Goal: Task Accomplishment & Management: Manage account settings

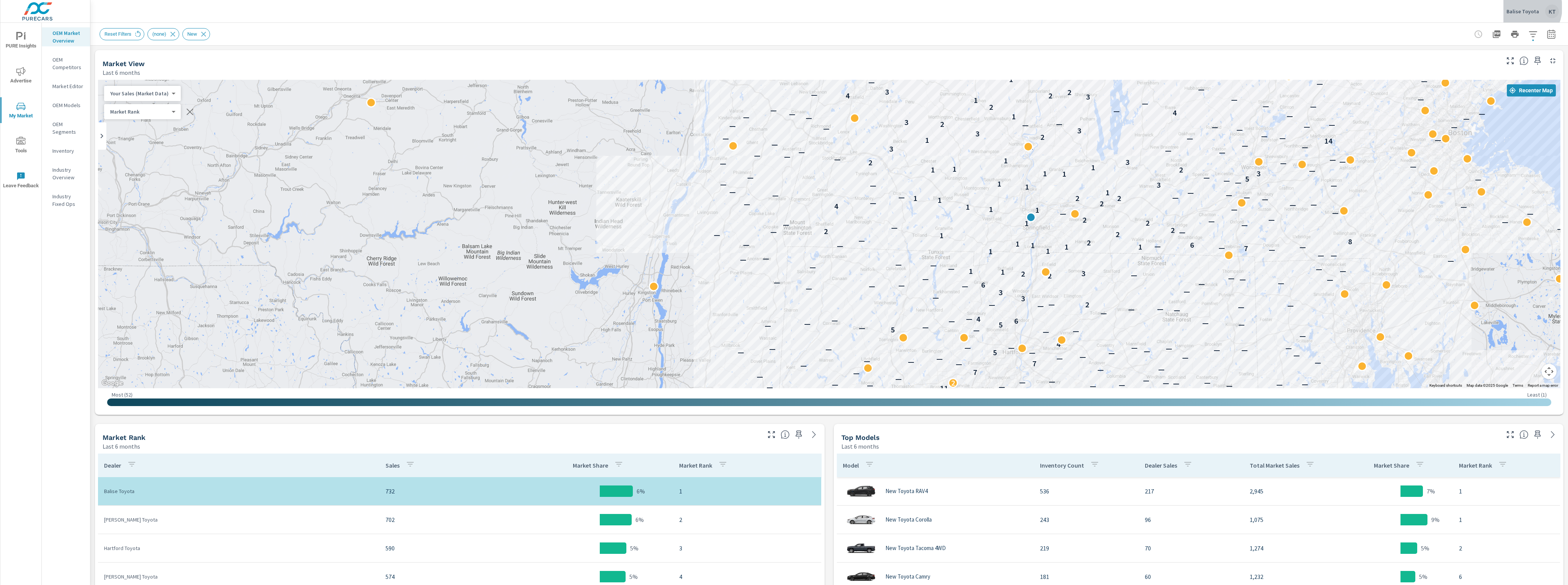
click at [1522, 8] on p "Balise Toyota" at bounding box center [1523, 11] width 33 height 7
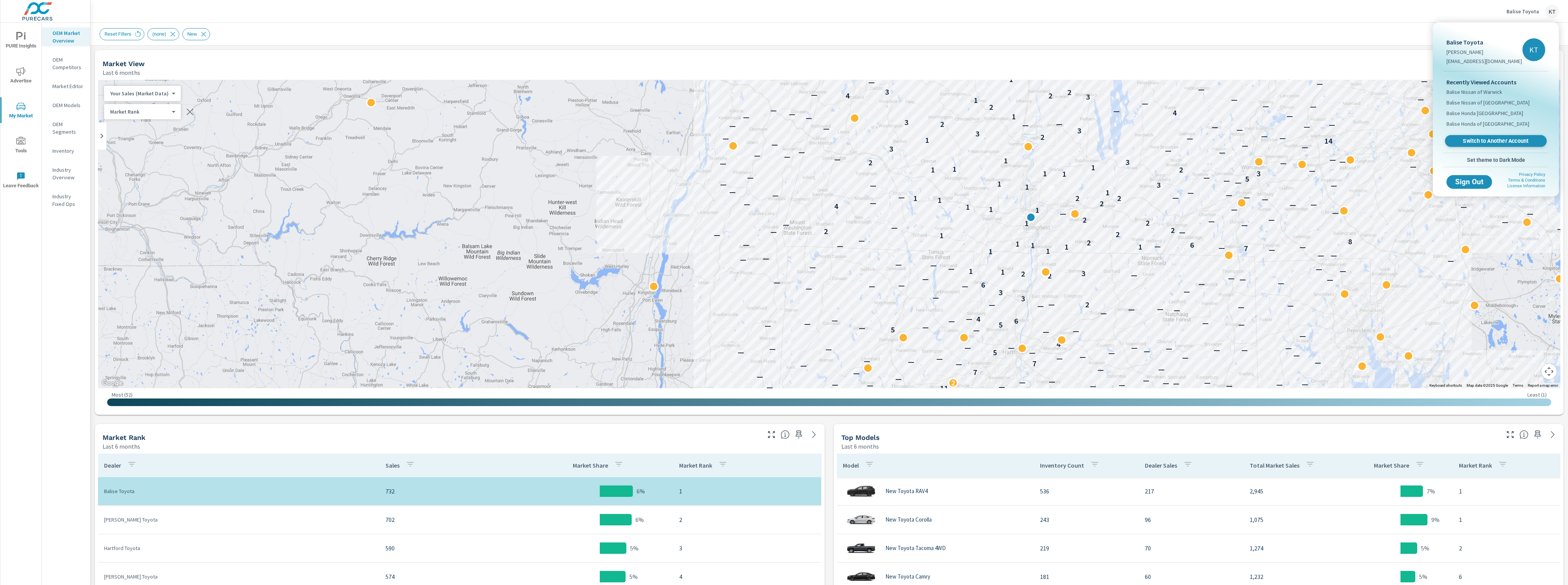
click at [1482, 142] on span "Switch to Another Account" at bounding box center [1496, 141] width 93 height 7
